Goal: Task Accomplishment & Management: Manage account settings

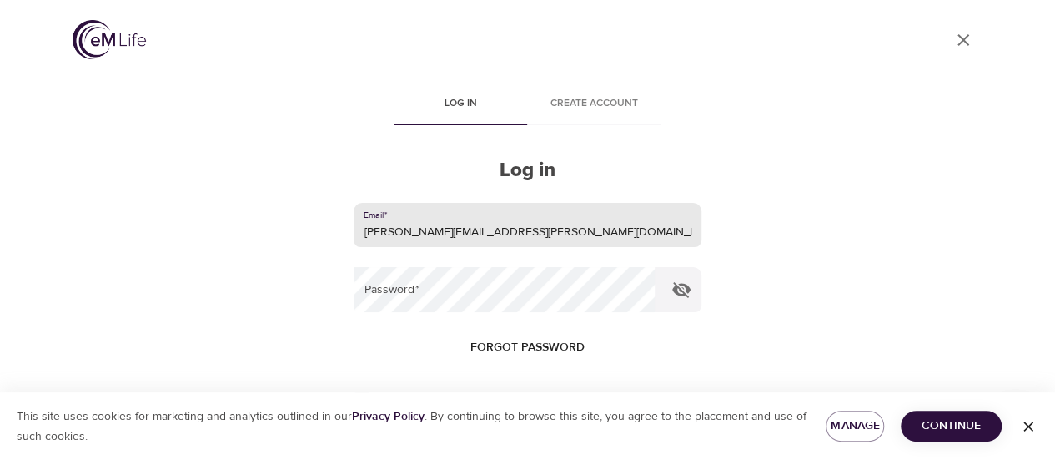
type input "[PERSON_NAME][EMAIL_ADDRESS][PERSON_NAME][DOMAIN_NAME]"
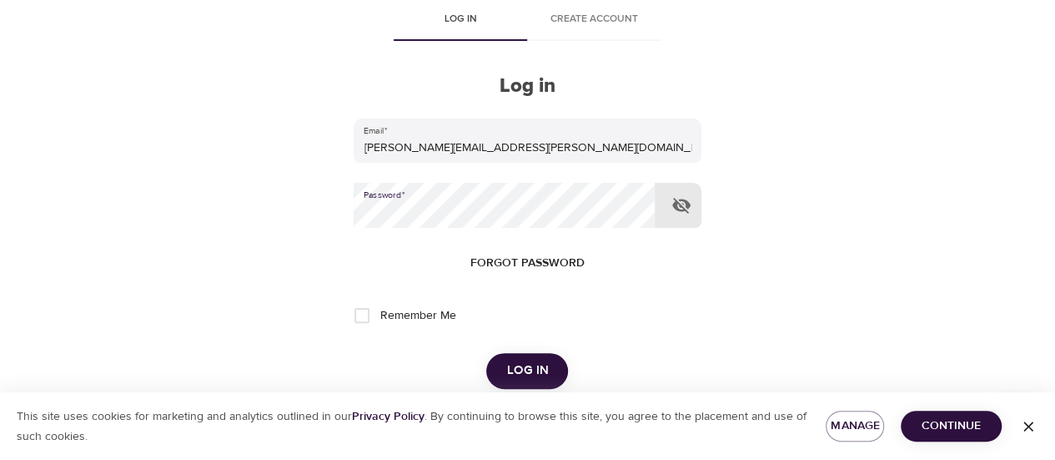
scroll to position [85, 0]
click at [542, 369] on span "Log in" at bounding box center [527, 370] width 42 height 22
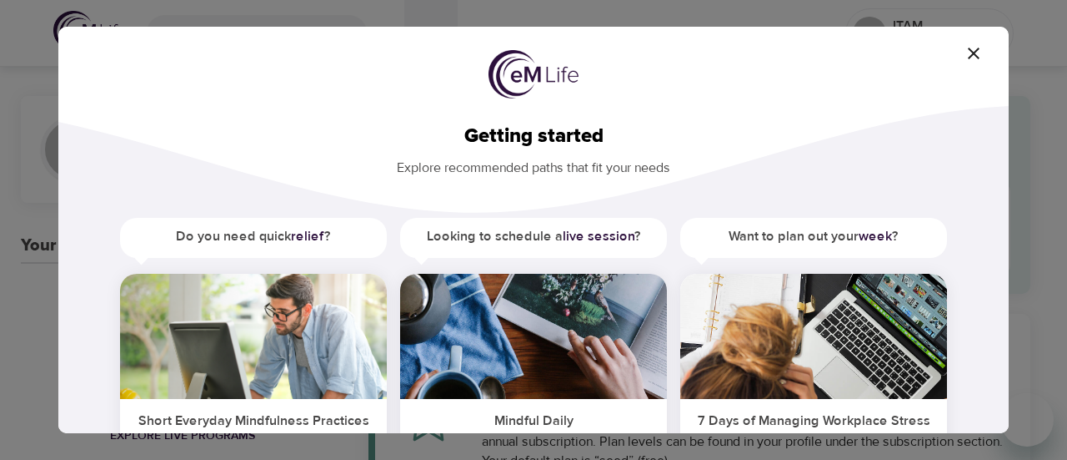
click at [977, 56] on icon "button" at bounding box center [974, 53] width 20 height 20
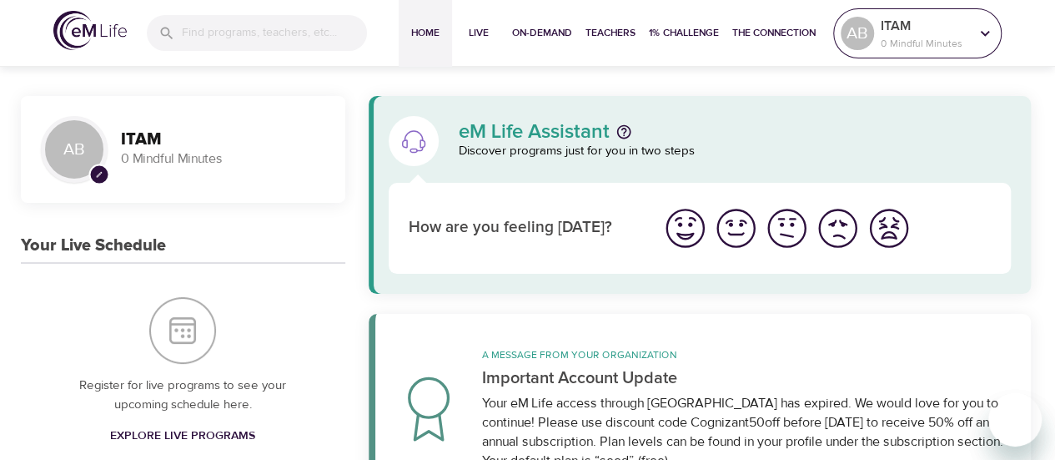
click at [868, 30] on div "AB" at bounding box center [857, 33] width 33 height 33
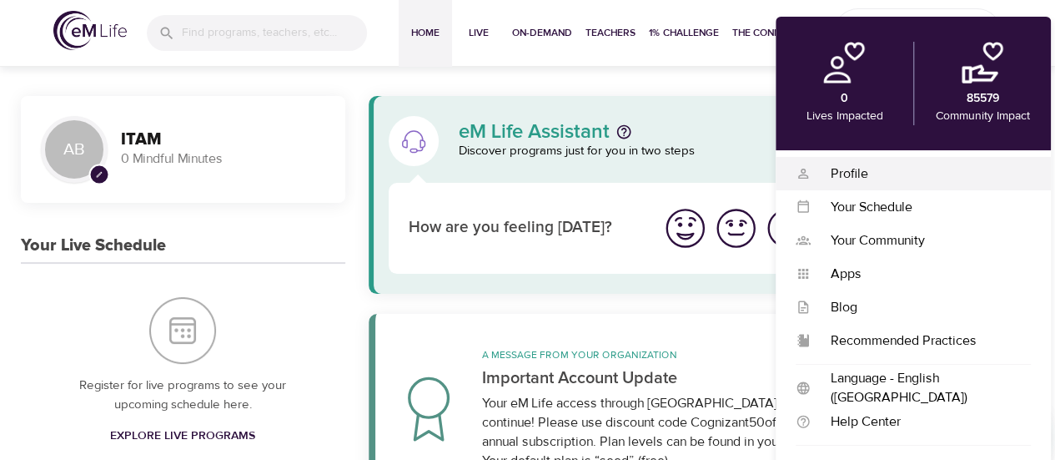
click at [852, 173] on div "Profile" at bounding box center [921, 173] width 220 height 19
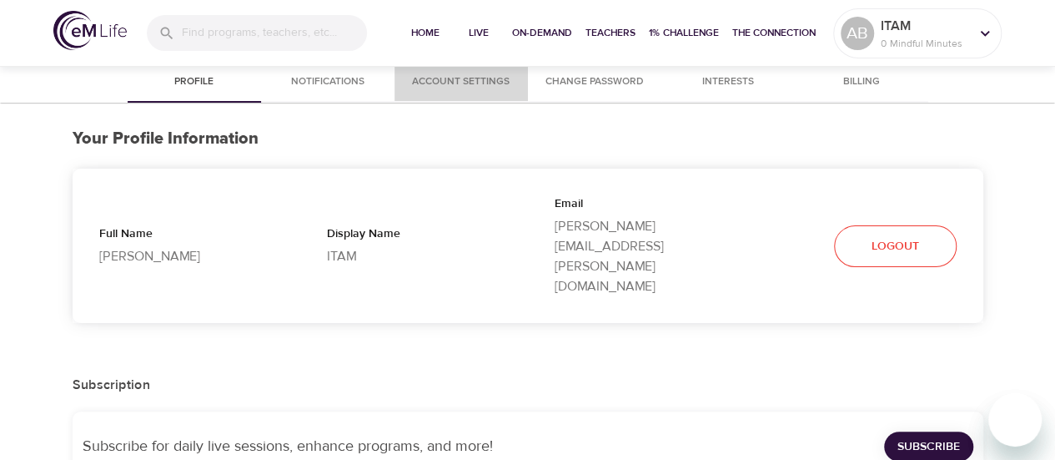
click at [475, 83] on span "Account Settings" at bounding box center [460, 82] width 113 height 18
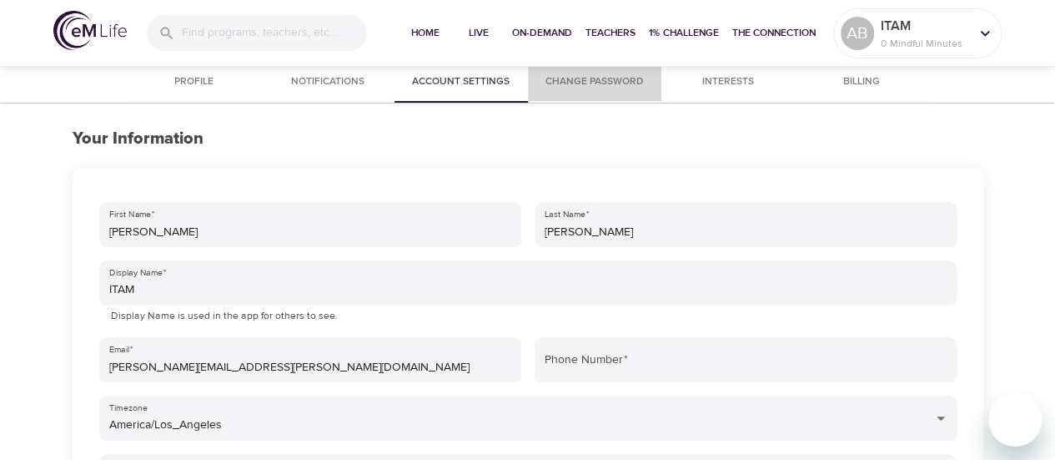
click at [600, 86] on span "Change Password" at bounding box center [594, 82] width 113 height 18
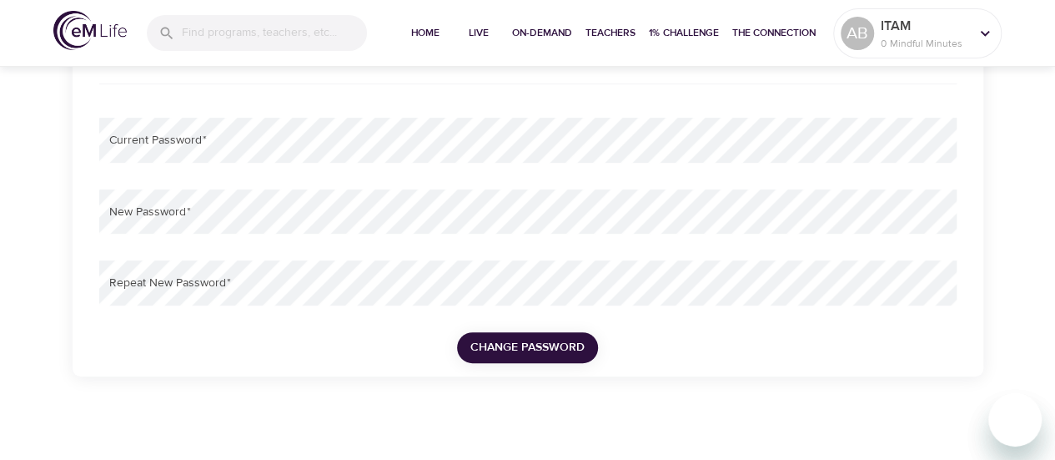
scroll to position [224, 0]
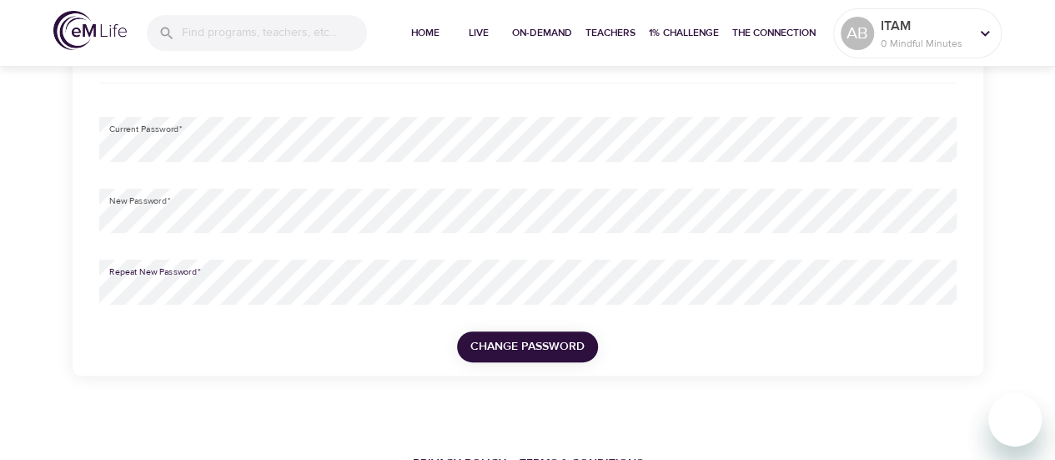
click at [499, 338] on span "Change Password" at bounding box center [527, 346] width 114 height 21
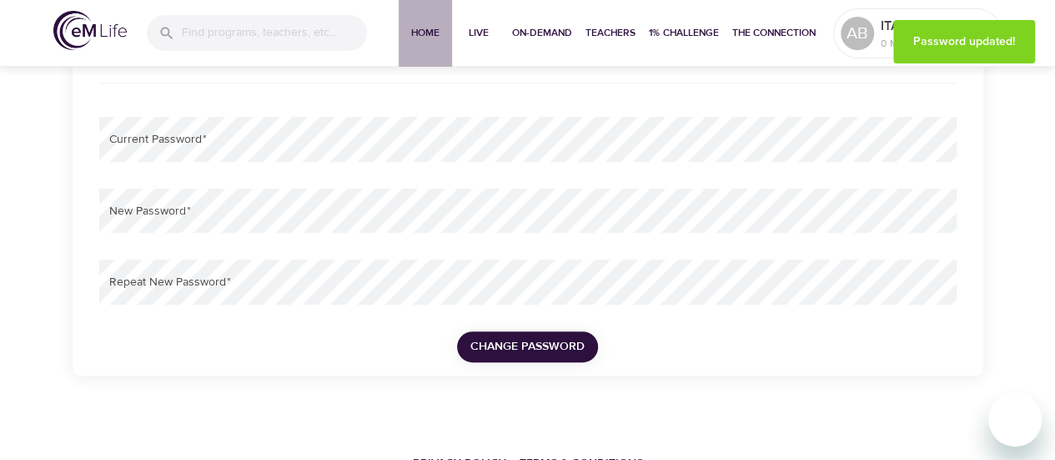
click at [429, 35] on span "Home" at bounding box center [425, 33] width 40 height 18
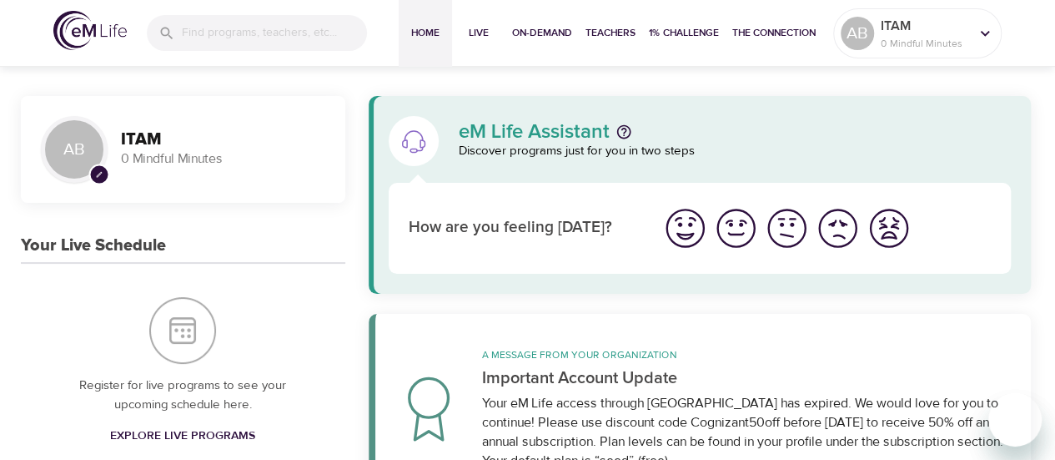
scroll to position [167, 0]
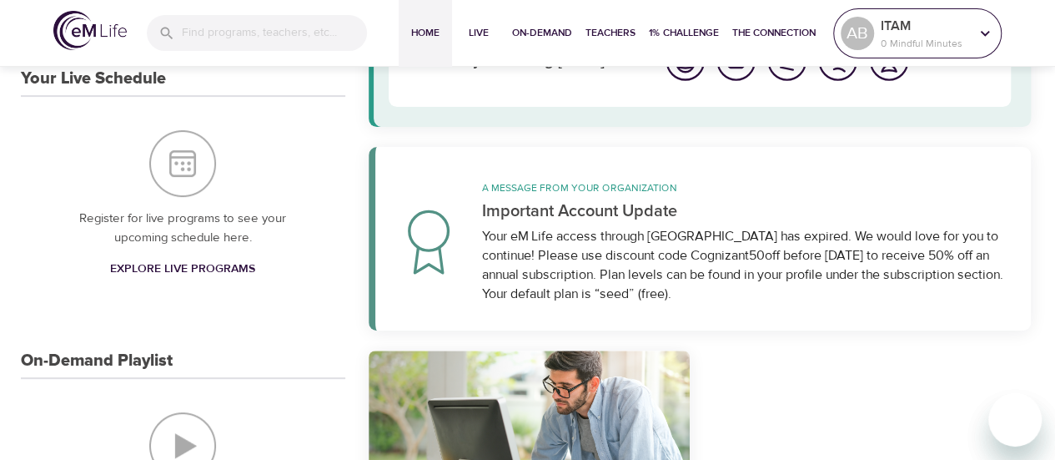
click at [922, 24] on p "ITAM" at bounding box center [925, 26] width 88 height 20
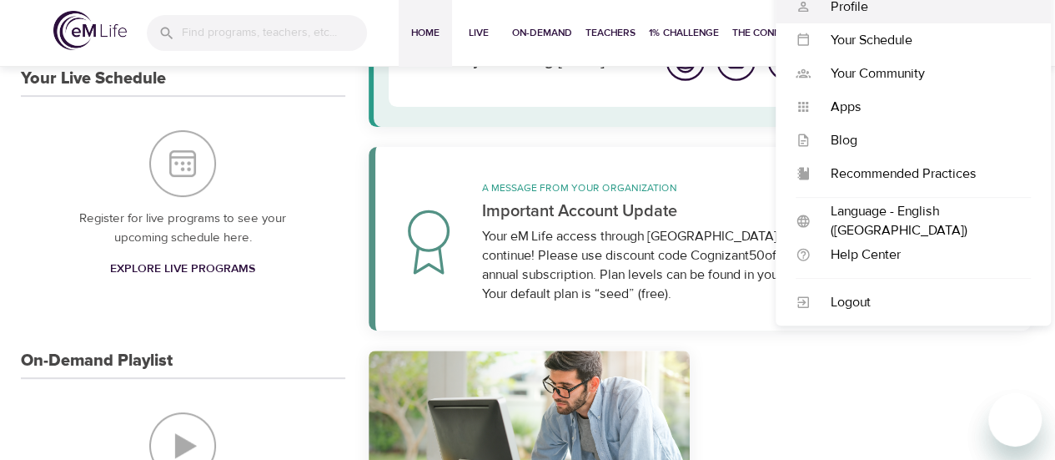
click at [854, 11] on div "Profile" at bounding box center [921, 6] width 220 height 19
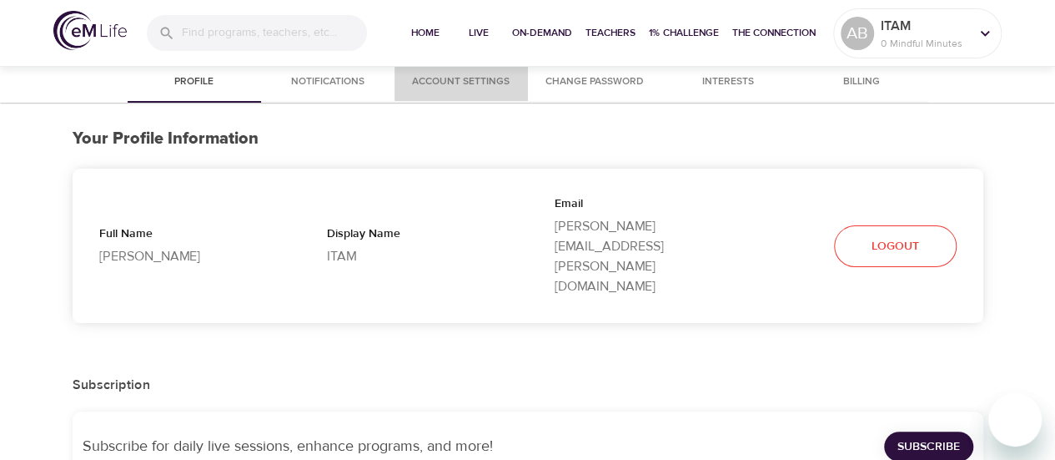
click at [444, 76] on span "Account Settings" at bounding box center [460, 82] width 113 height 18
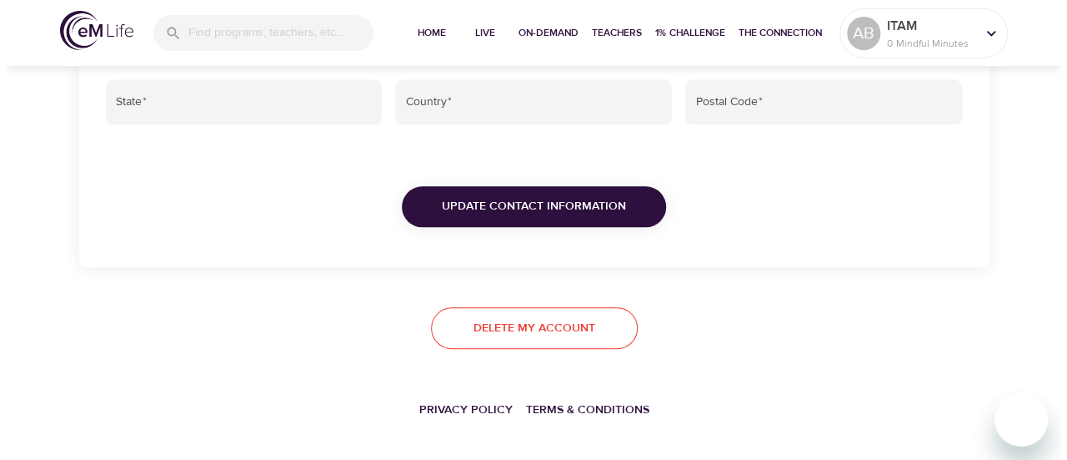
scroll to position [781, 0]
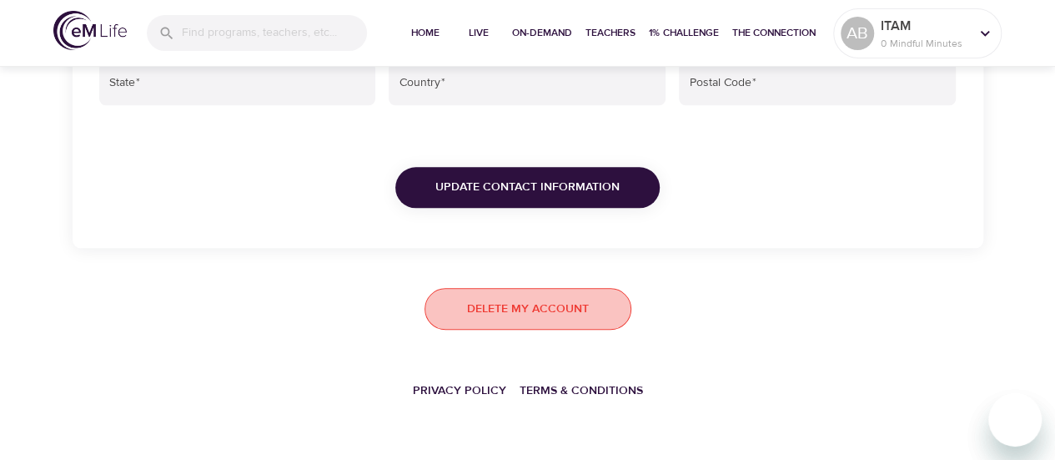
click at [480, 303] on span "Delete my account" at bounding box center [528, 309] width 122 height 21
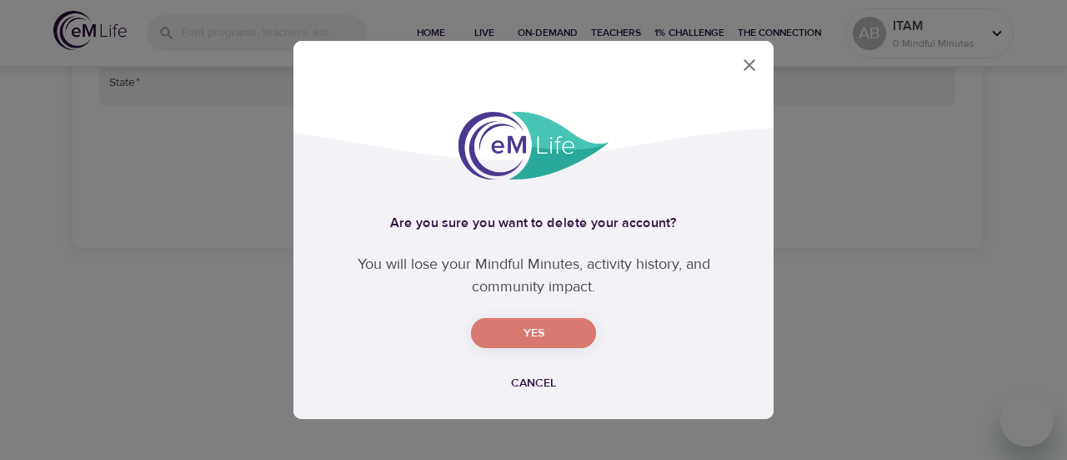
click at [523, 337] on span "Yes" at bounding box center [534, 333] width 98 height 21
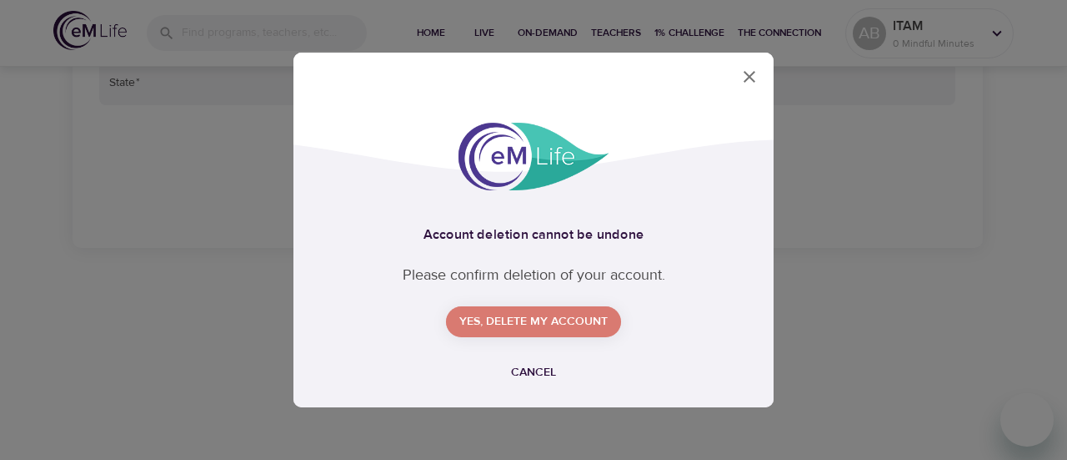
click at [542, 321] on span "Yes, delete my account" at bounding box center [534, 321] width 148 height 21
